Goal: Information Seeking & Learning: Check status

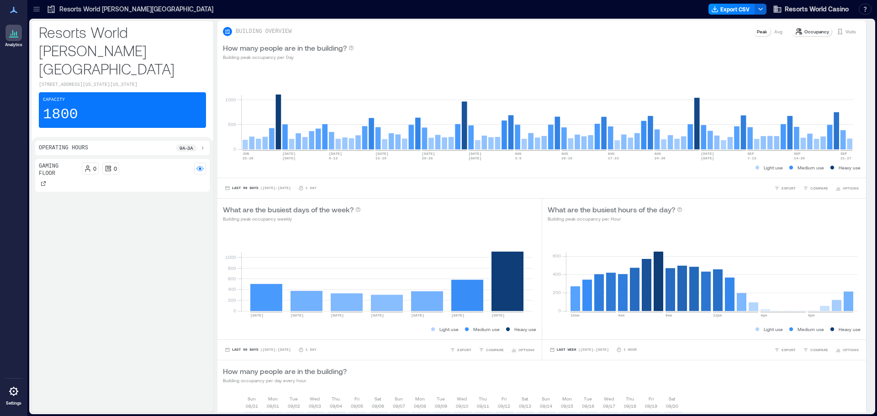
click at [111, 10] on p "Resorts World [PERSON_NAME][GEOGRAPHIC_DATA]" at bounding box center [136, 9] width 154 height 9
click at [840, 37] on div "Occupancy Visits" at bounding box center [826, 31] width 70 height 11
click at [846, 33] on p "Visits" at bounding box center [851, 31] width 11 height 7
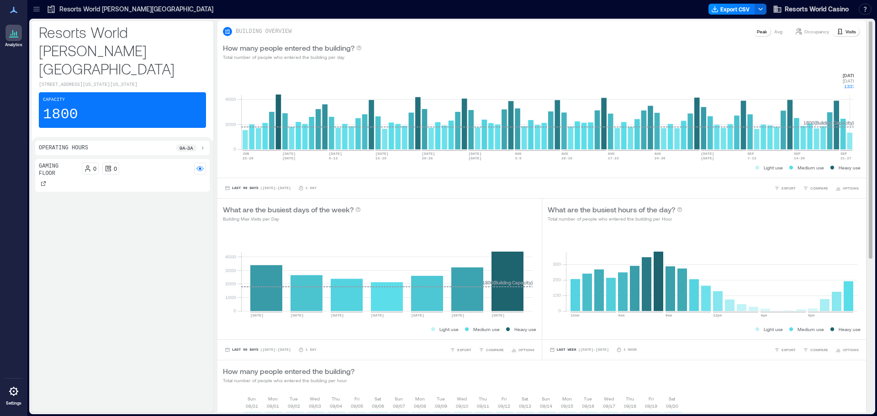
click at [851, 144] on rect at bounding box center [547, 111] width 613 height 78
drag, startPoint x: 837, startPoint y: 67, endPoint x: 855, endPoint y: 87, distance: 26.9
click at [855, 87] on div "0 2000 4000 JUN [DATE]-[DATE] [DATE] [DATE] 6-[DATE] [DATE]-[DATE] [DATE] [DATE…" at bounding box center [541, 121] width 649 height 111
copy g "[DATE] [DATE] 1337"
